Goal: Check status: Check status

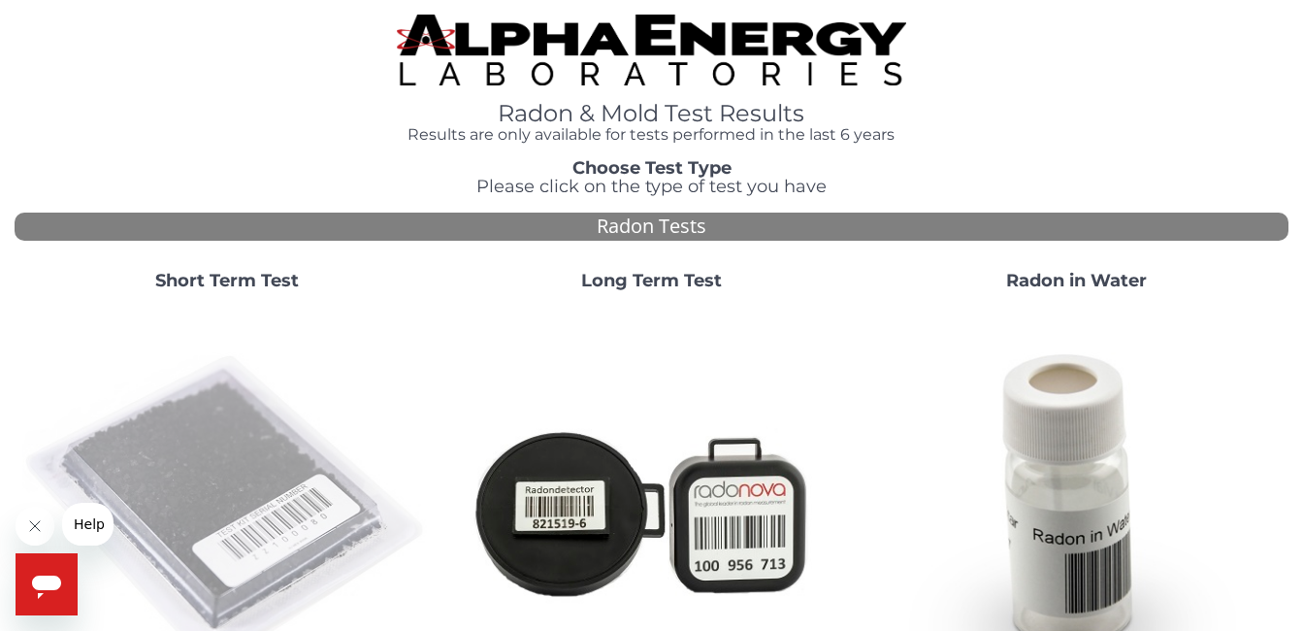
click at [219, 471] on img at bounding box center [226, 511] width 409 height 409
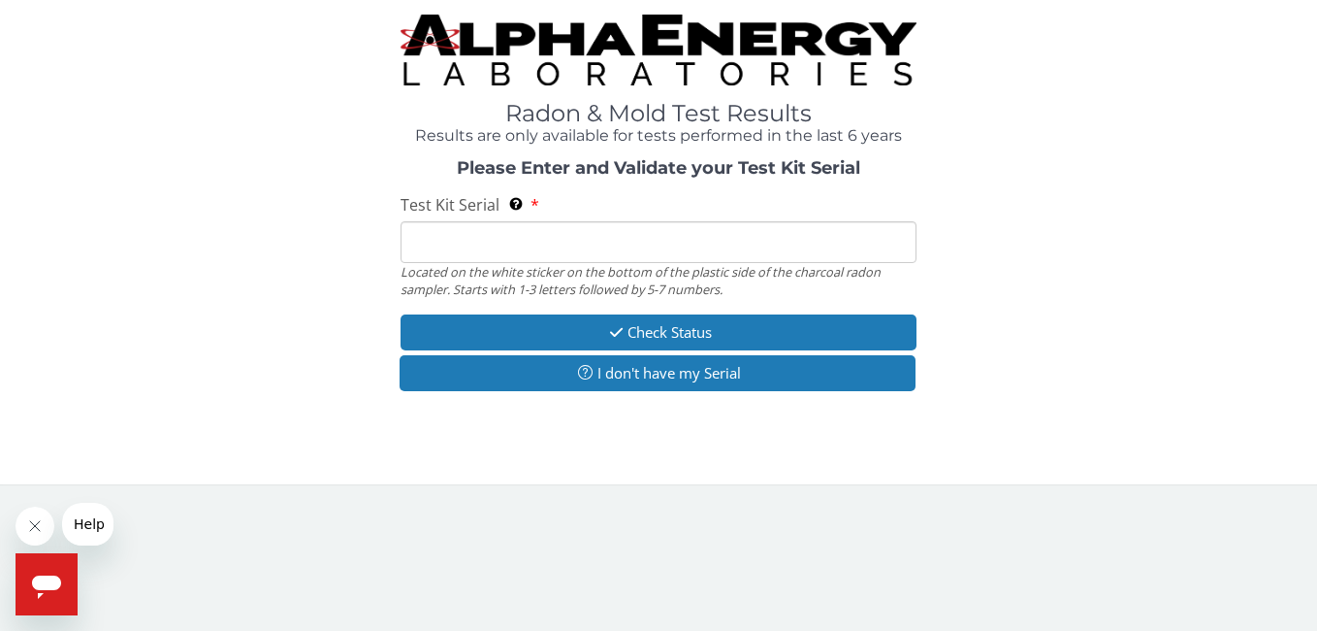
click at [450, 236] on input "Test Kit Serial Located on the white sticker on the bottom of the plastic side …" at bounding box center [658, 242] width 515 height 42
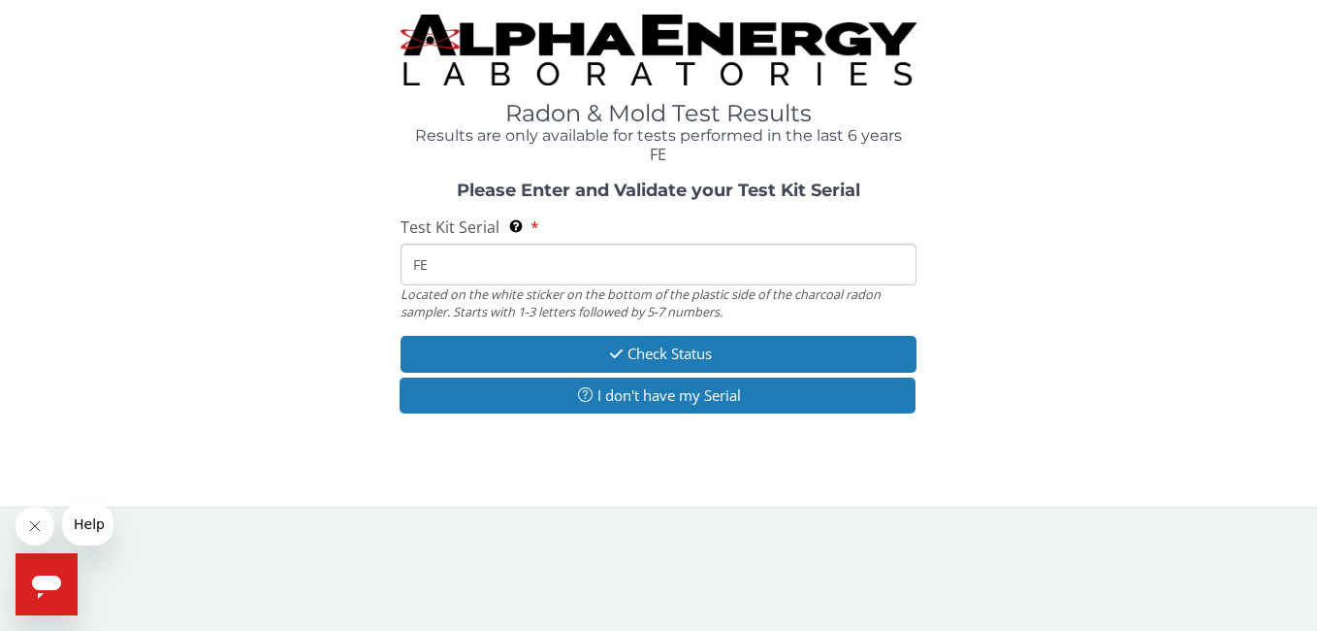
click at [451, 234] on span "Test Kit Serial" at bounding box center [450, 226] width 99 height 21
click at [451, 243] on input "FE" at bounding box center [658, 264] width 515 height 42
click at [451, 234] on span "Test Kit Serial" at bounding box center [450, 226] width 99 height 21
click at [451, 243] on input "FE" at bounding box center [658, 264] width 515 height 42
drag, startPoint x: 451, startPoint y: 234, endPoint x: 441, endPoint y: 267, distance: 34.4
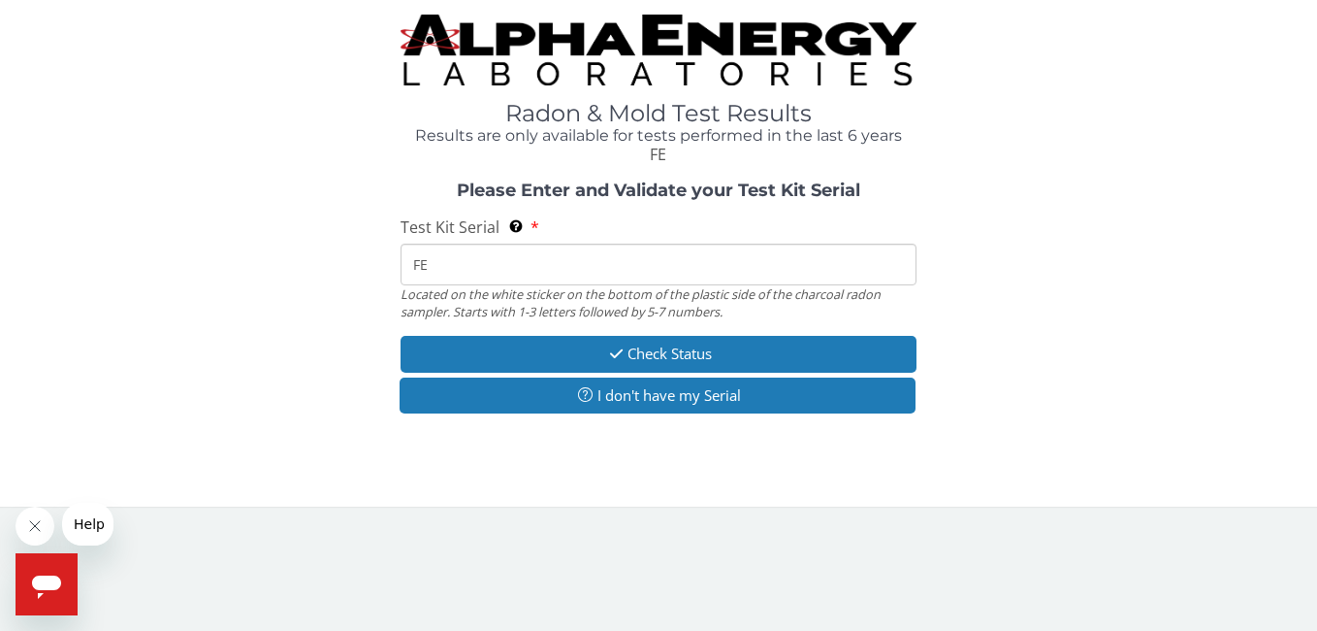
click at [441, 267] on input "FE" at bounding box center [658, 264] width 515 height 42
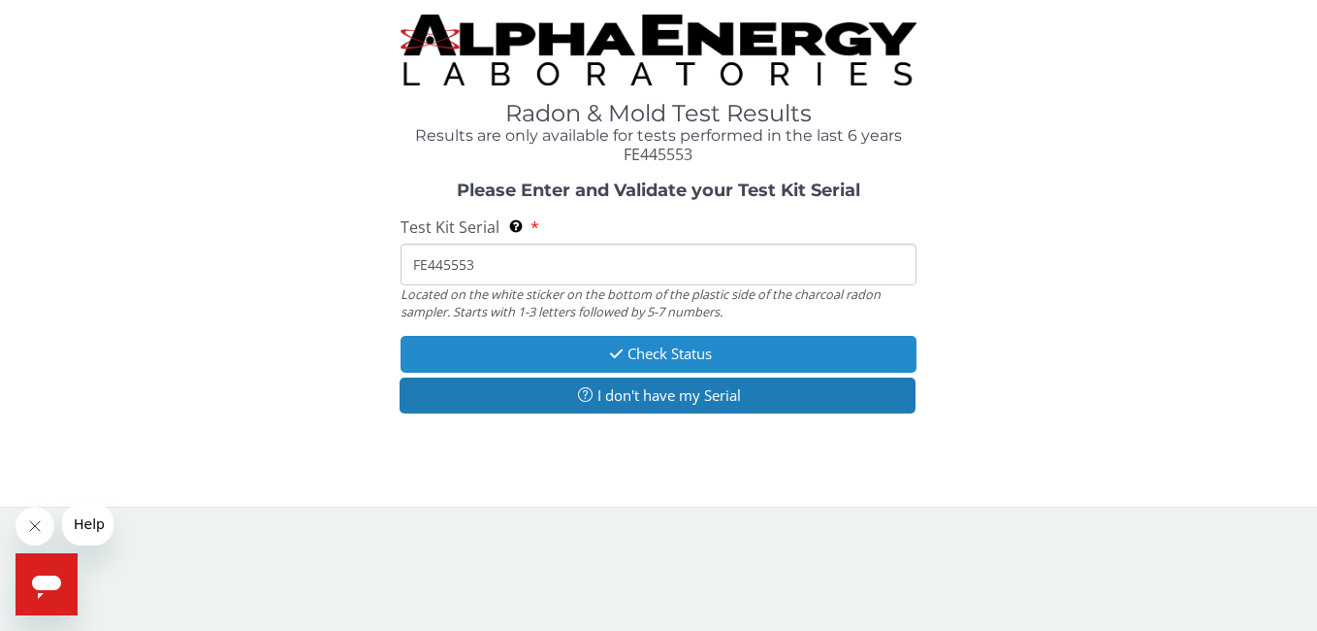
type input "FE445553"
click at [620, 352] on icon "button" at bounding box center [616, 353] width 22 height 15
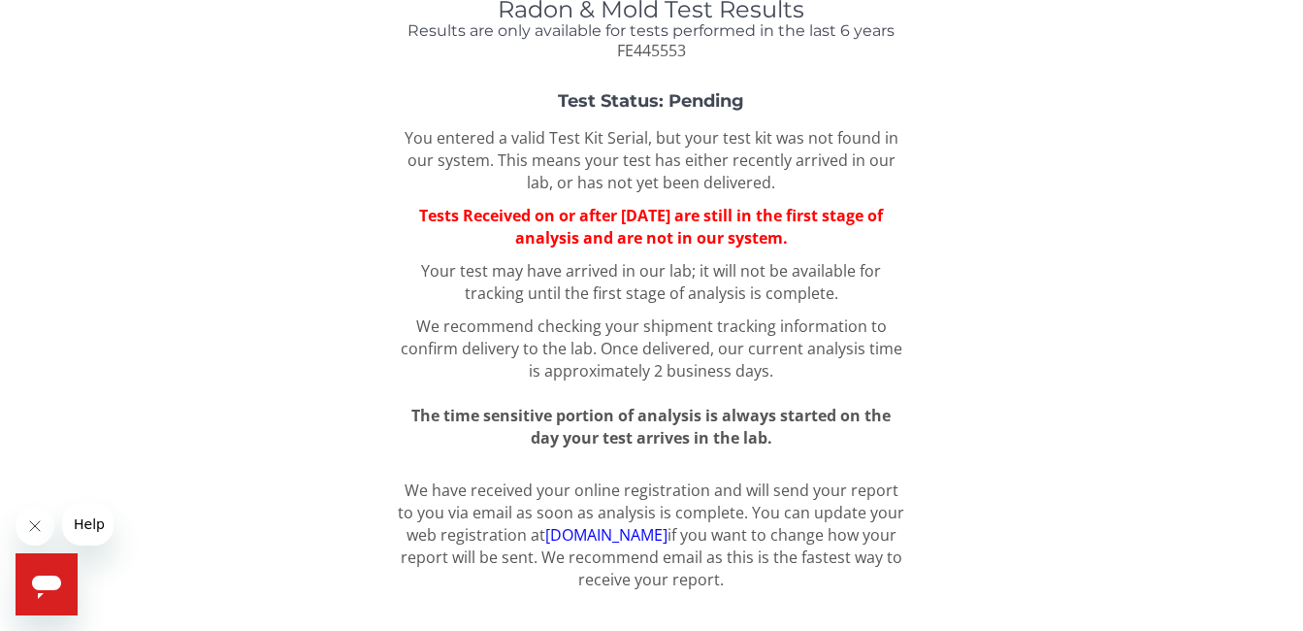
scroll to position [124, 0]
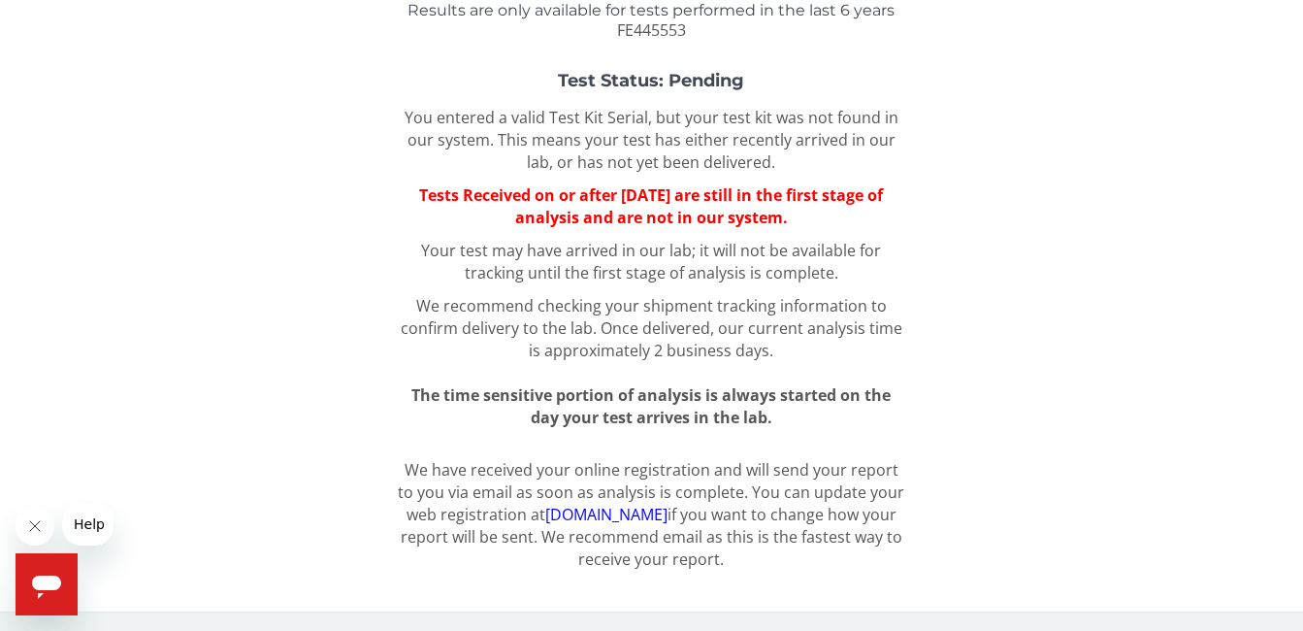
click at [619, 510] on link "[DOMAIN_NAME]" at bounding box center [606, 513] width 122 height 21
